Goal: Task Accomplishment & Management: Complete application form

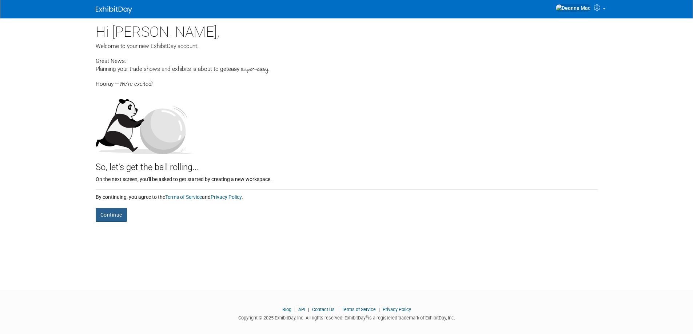
click at [108, 218] on button "Continue" at bounding box center [111, 215] width 31 height 14
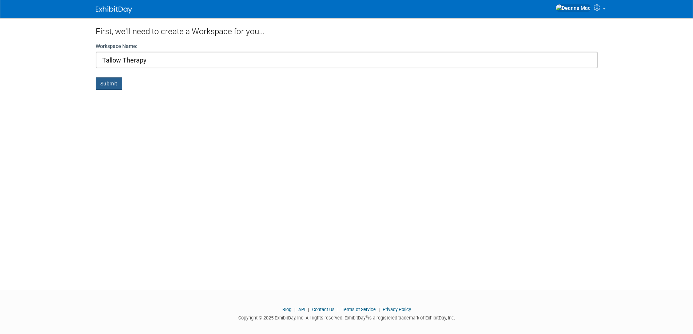
type input "Tallow Therapy"
click at [111, 79] on button "Submit" at bounding box center [109, 83] width 27 height 12
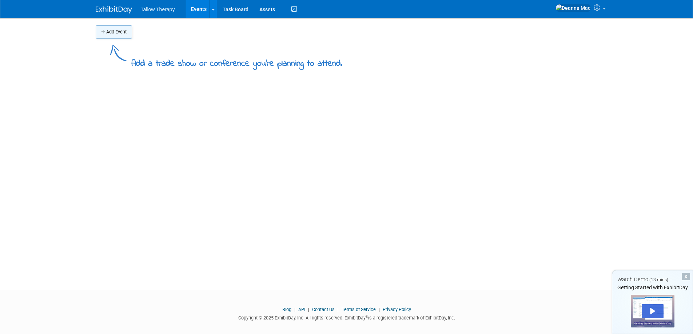
click at [117, 30] on button "Add Event" at bounding box center [114, 31] width 36 height 13
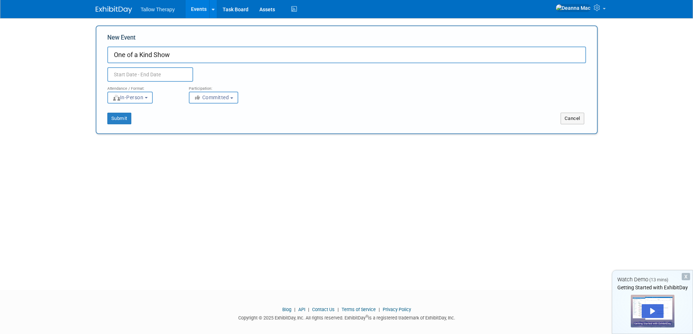
type input "One of a Kind Show"
click at [144, 79] on body "Tallow Therapy Events Add Event Bulk Upload Events Shareable Event Boards Task …" at bounding box center [346, 167] width 693 height 334
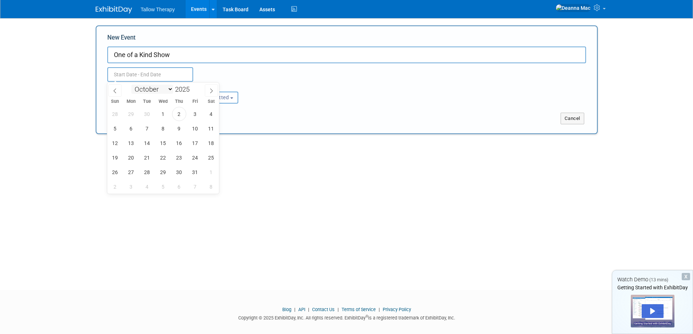
click at [162, 88] on select "January February March April May June July August September October November De…" at bounding box center [152, 89] width 42 height 9
select select "3"
click at [131, 85] on select "January February March April May June July August September October November De…" at bounding box center [152, 89] width 42 height 9
click at [151, 129] on span "8" at bounding box center [147, 128] width 14 height 14
type input "Apr 8, 2025 to Apr 8, 2025"
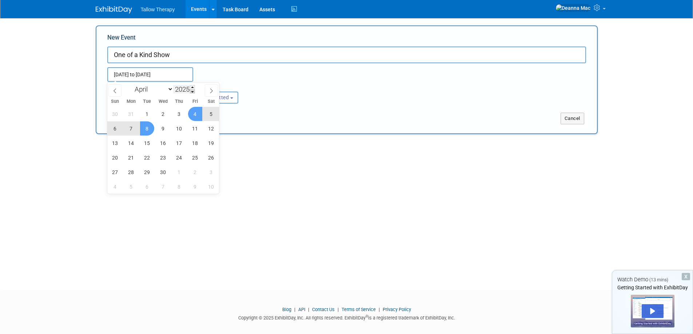
click at [191, 89] on span at bounding box center [192, 91] width 5 height 4
click at [193, 91] on span at bounding box center [192, 91] width 5 height 4
click at [194, 88] on span at bounding box center [192, 87] width 5 height 4
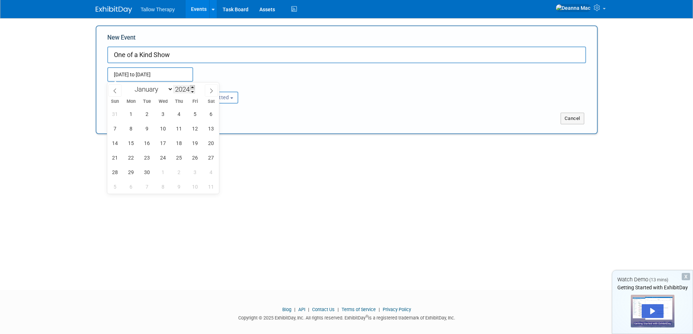
click at [194, 88] on span at bounding box center [192, 87] width 5 height 4
type input "2026"
type input "2025"
type input "Apr 8, 2025 to Apr 8, 2025"
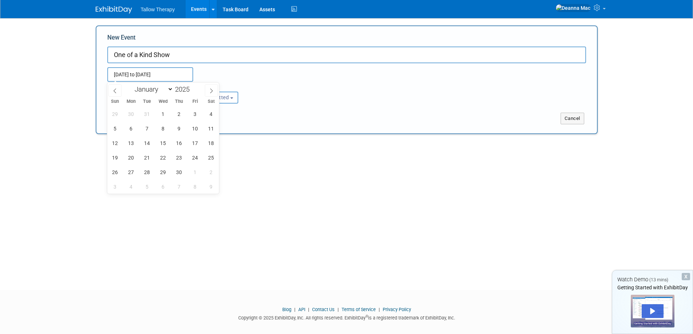
click at [230, 79] on div "Apr 8, 2025 to Apr 8, 2025 Duplicate Event Warning" at bounding box center [347, 72] width 490 height 19
select select "3"
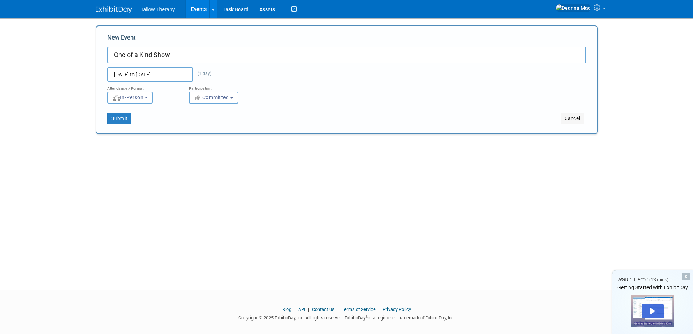
click at [151, 76] on input "Apr 8, 2025 to Apr 8, 2025" at bounding box center [150, 74] width 86 height 15
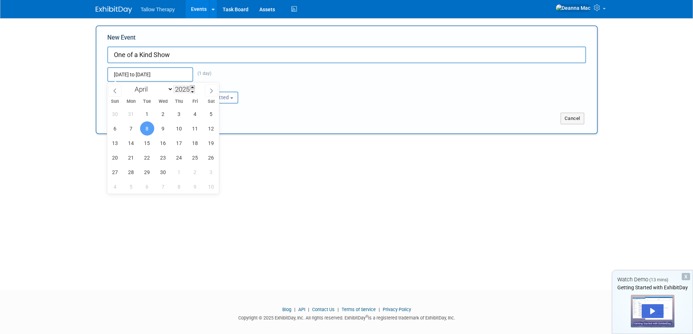
click at [193, 85] on span at bounding box center [192, 87] width 5 height 4
type input "2026"
click at [166, 129] on span "8" at bounding box center [163, 128] width 14 height 14
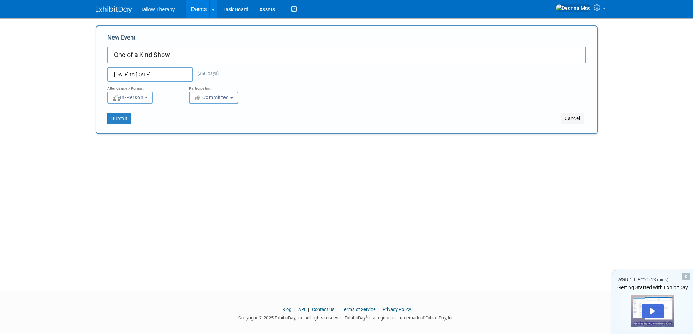
click at [143, 77] on input "Apr 8, 2025 to Apr 8, 2026" at bounding box center [150, 74] width 86 height 15
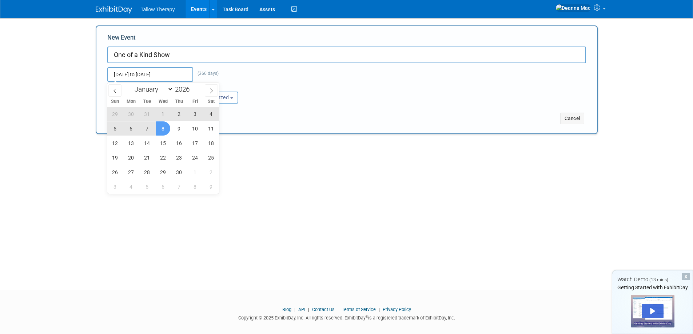
click at [132, 75] on input "Apr 8, 2025 to Apr 8, 2026" at bounding box center [150, 74] width 86 height 15
click at [164, 125] on span "8" at bounding box center [163, 128] width 14 height 14
click at [127, 144] on span "13" at bounding box center [131, 143] width 14 height 14
type input "Apr 8, 2026 to Apr 13, 2026"
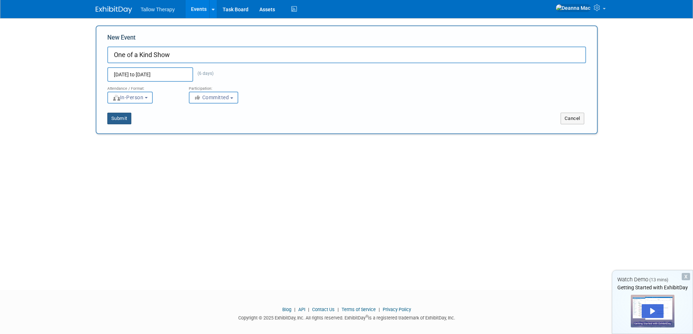
click at [126, 120] on button "Submit" at bounding box center [119, 119] width 24 height 12
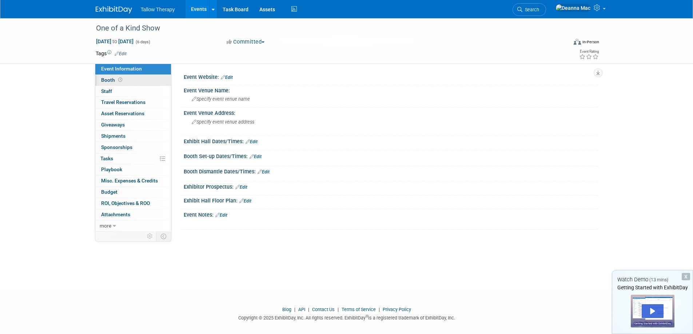
click at [127, 79] on link "Booth" at bounding box center [133, 80] width 76 height 11
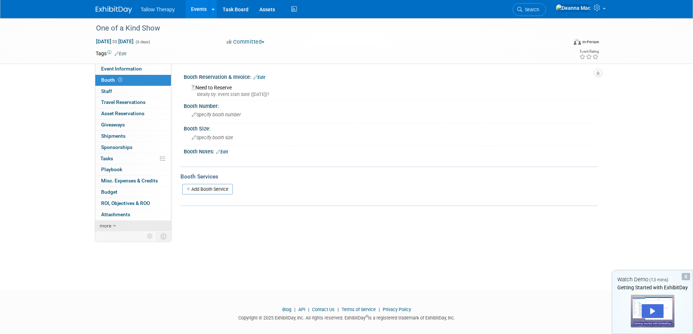
click at [113, 227] on icon at bounding box center [114, 226] width 3 height 5
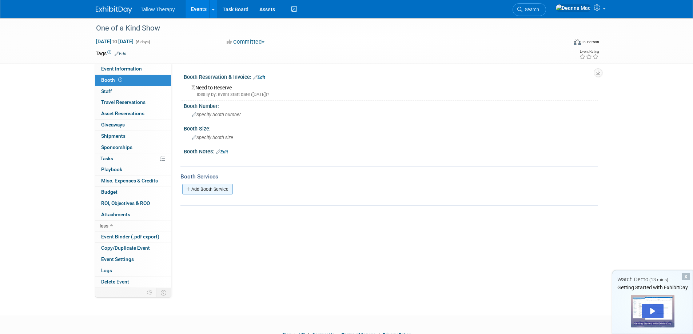
click at [216, 191] on link "Add Booth Service" at bounding box center [207, 189] width 51 height 11
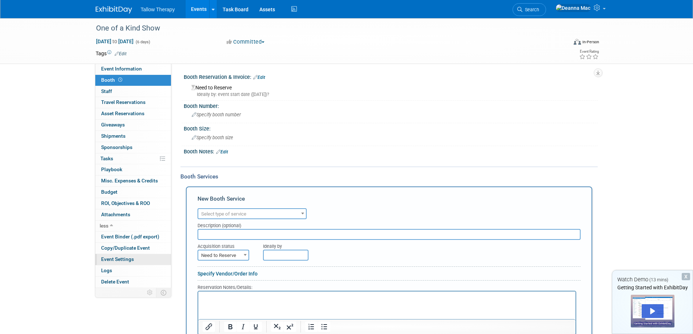
click at [132, 263] on link "Event Settings" at bounding box center [133, 259] width 76 height 11
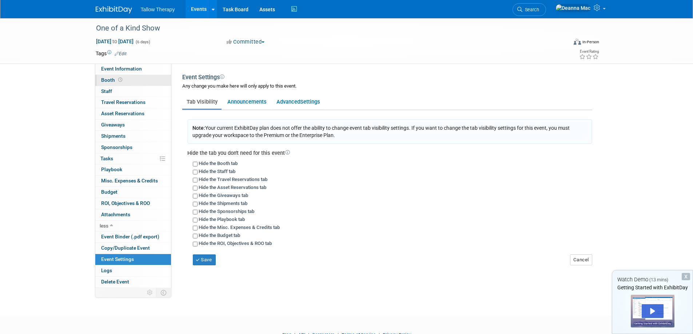
click at [113, 81] on span "Booth" at bounding box center [112, 80] width 23 height 6
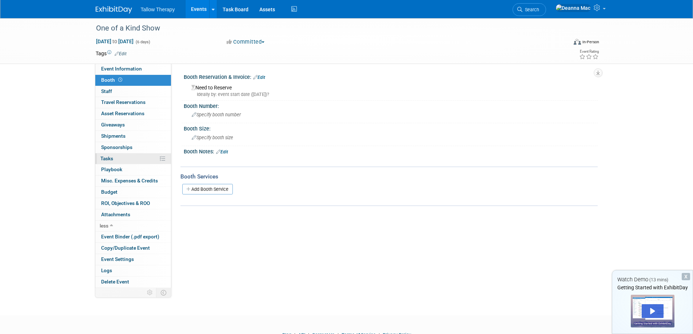
click at [143, 156] on link "0% Tasks 0%" at bounding box center [133, 159] width 76 height 11
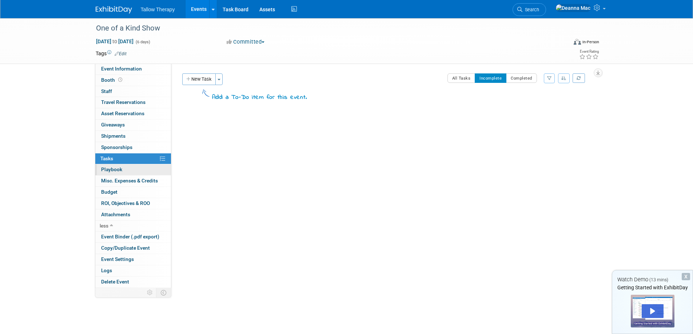
click at [144, 167] on link "0 Playbook 0" at bounding box center [133, 169] width 76 height 11
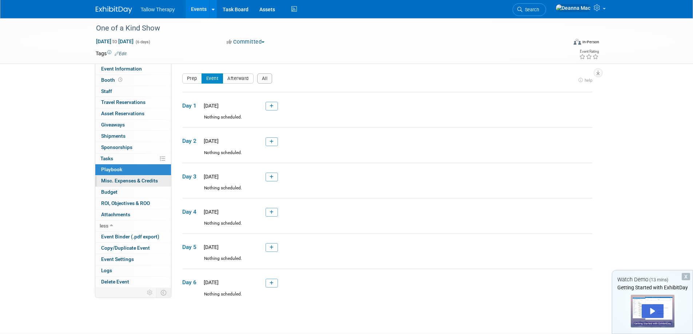
click at [146, 177] on link "0 Misc. Expenses & Credits 0" at bounding box center [133, 181] width 76 height 11
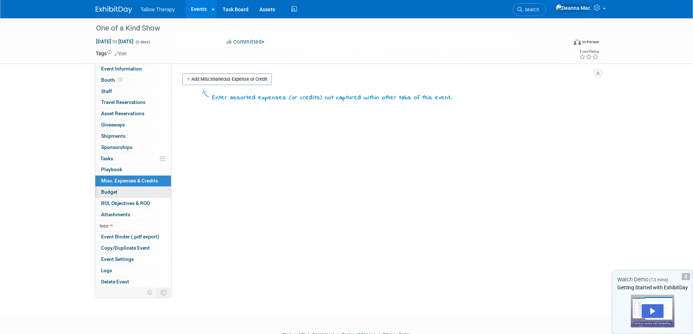
click at [143, 190] on link "Budget" at bounding box center [133, 192] width 76 height 11
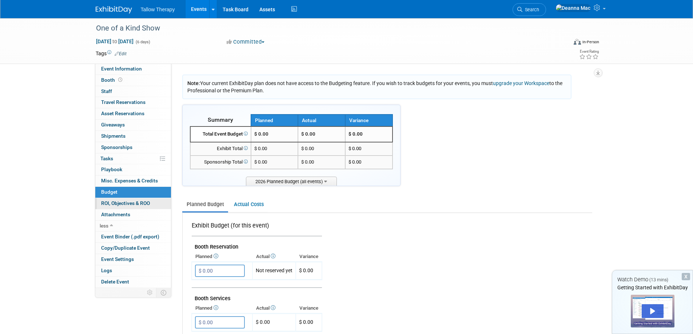
click at [149, 203] on span "ROI, Objectives & ROO 0" at bounding box center [125, 203] width 49 height 6
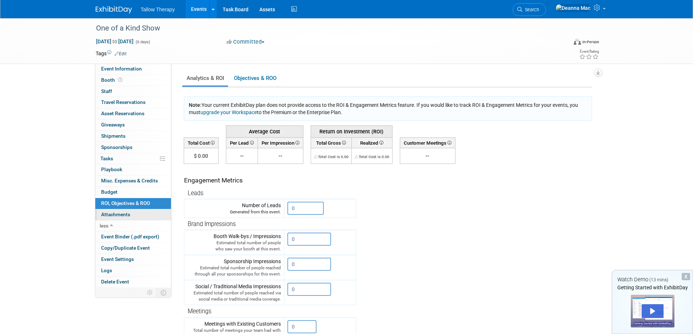
click at [147, 212] on link "0 Attachments 0" at bounding box center [133, 215] width 76 height 11
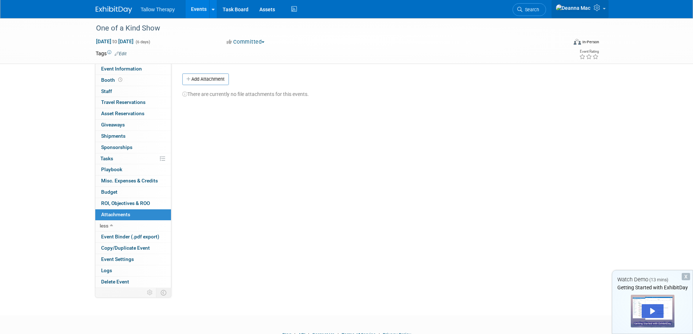
click at [595, 7] on icon at bounding box center [598, 7] width 8 height 7
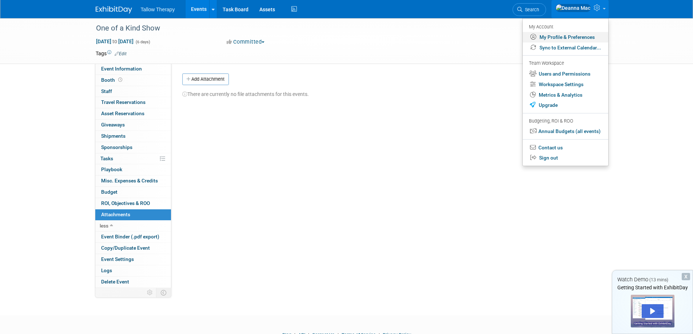
click at [578, 37] on link "My Profile & Preferences" at bounding box center [565, 37] width 85 height 11
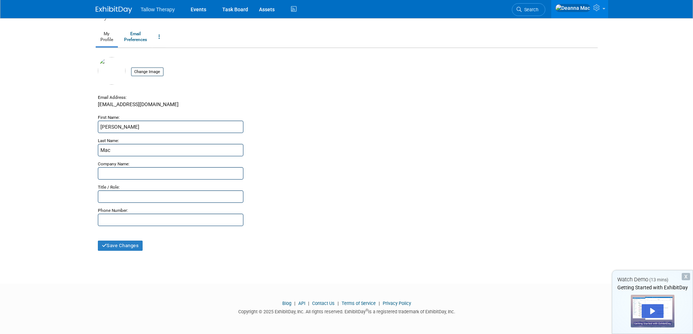
scroll to position [15, 0]
